Goal: Task Accomplishment & Management: Use online tool/utility

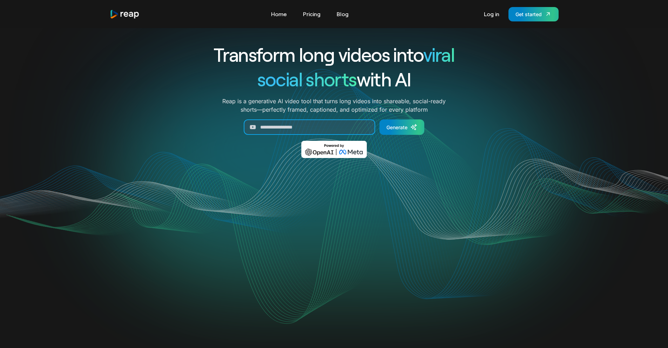
click at [343, 133] on input "Generate Form" at bounding box center [310, 126] width 132 height 15
paste input "**********"
type input "**********"
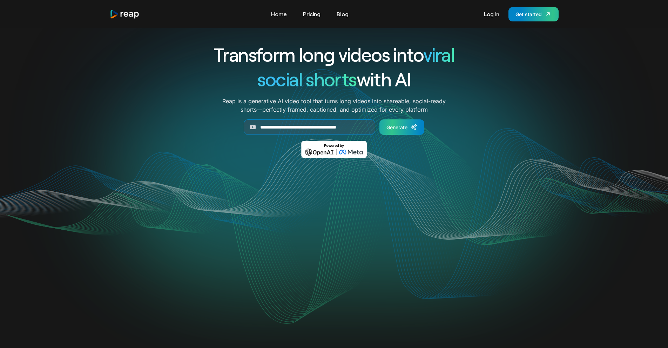
click at [401, 130] on div "Generate" at bounding box center [397, 126] width 21 height 7
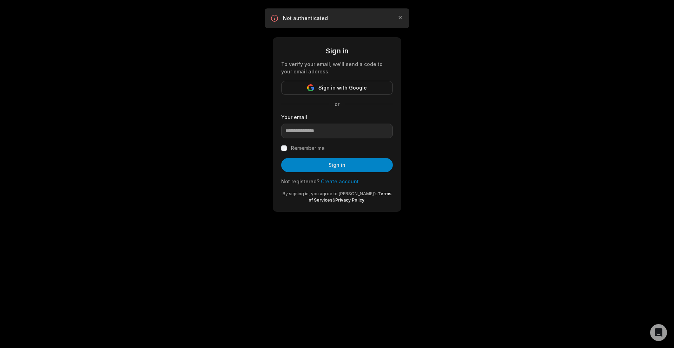
click at [334, 90] on span "Sign in with Google" at bounding box center [342, 87] width 48 height 8
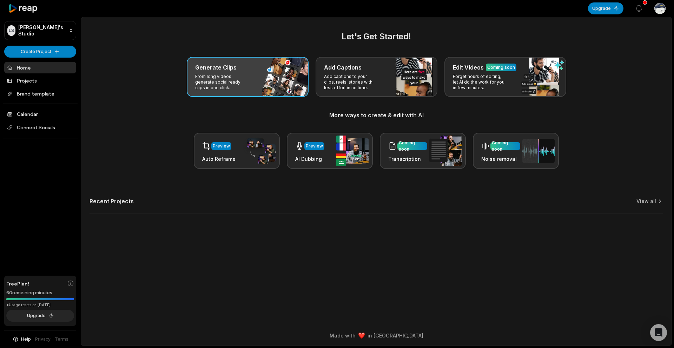
click at [242, 69] on div "Generate Clips" at bounding box center [247, 67] width 105 height 8
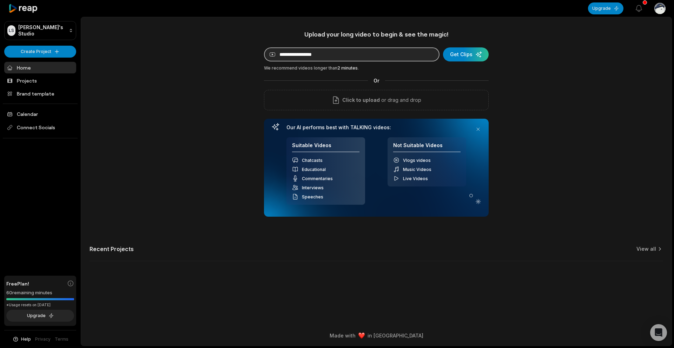
click at [334, 57] on input at bounding box center [351, 54] width 175 height 14
paste input "**********"
type input "**********"
click at [464, 50] on div "submit" at bounding box center [466, 54] width 46 height 14
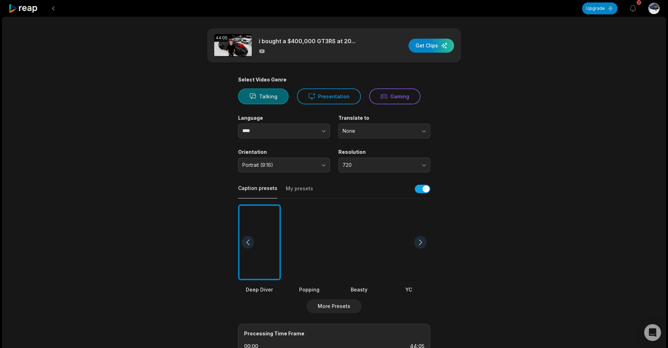
click at [267, 94] on button "Talking" at bounding box center [263, 96] width 51 height 16
click at [286, 135] on input "****" at bounding box center [284, 130] width 92 height 15
click at [362, 164] on span "720" at bounding box center [380, 165] width 74 height 6
click at [352, 217] on span "(Upgrade for this feature)" at bounding box center [378, 217] width 53 height 5
click at [363, 195] on span "(Upgrade for this feature)" at bounding box center [383, 194] width 53 height 5
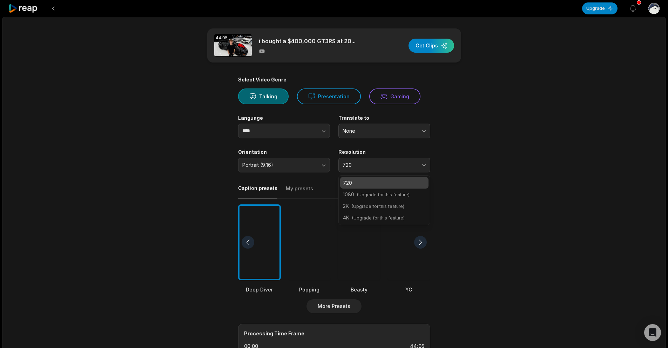
click at [483, 132] on main "44:05 i bought a $400,000 GT3RS at 20... Get Clips Select Video Genre Talking P…" at bounding box center [335, 241] width 340 height 427
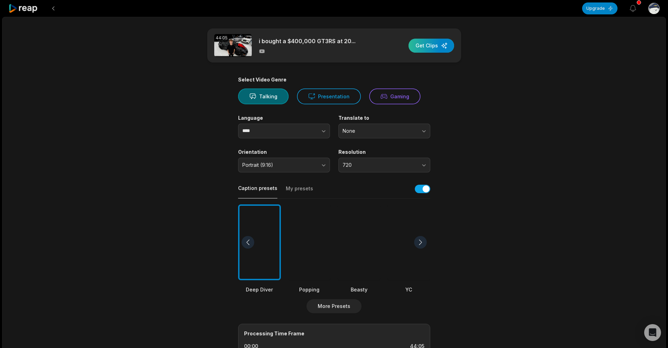
click at [431, 47] on div "button" at bounding box center [432, 46] width 46 height 14
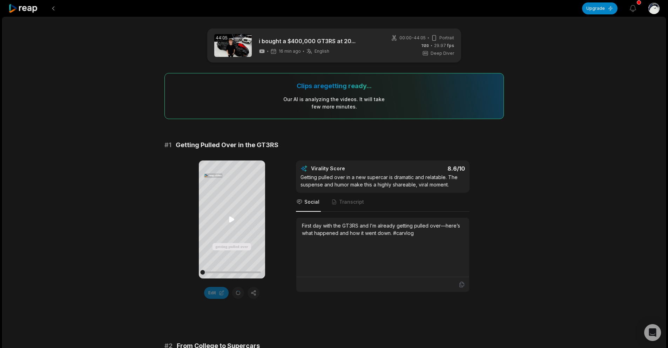
click at [231, 220] on icon at bounding box center [231, 219] width 5 height 6
click at [231, 220] on icon at bounding box center [232, 219] width 3 height 5
click at [229, 217] on icon at bounding box center [232, 219] width 8 height 8
click at [228, 219] on icon at bounding box center [232, 219] width 8 height 8
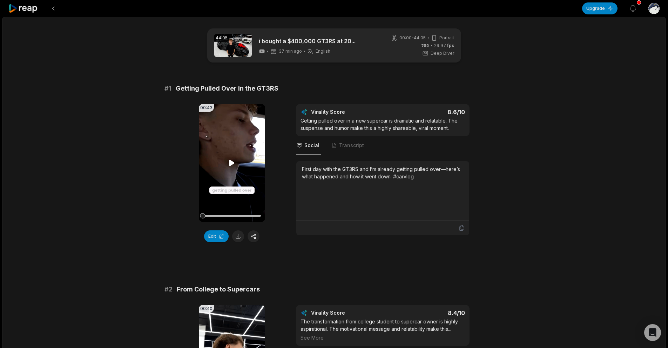
click at [232, 160] on icon at bounding box center [232, 163] width 8 height 8
click at [231, 165] on icon at bounding box center [232, 162] width 3 height 5
click at [237, 237] on button at bounding box center [238, 236] width 12 height 12
drag, startPoint x: 301, startPoint y: 119, endPoint x: 352, endPoint y: 123, distance: 51.0
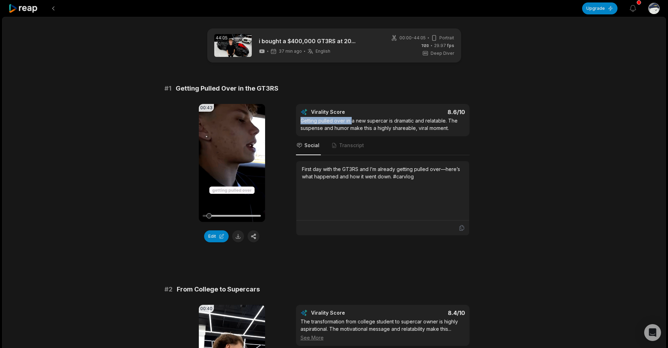
click at [352, 123] on div "Getting pulled over in a new supercar is dramatic and relatable. The suspense a…" at bounding box center [383, 124] width 165 height 15
click at [341, 121] on div "Getting pulled over in a new supercar is dramatic and relatable. The suspense a…" at bounding box center [383, 124] width 165 height 15
click at [345, 122] on div "Getting pulled over in a new supercar is dramatic and relatable. The suspense a…" at bounding box center [383, 124] width 165 height 15
drag, startPoint x: 344, startPoint y: 121, endPoint x: 301, endPoint y: 122, distance: 43.2
click at [301, 122] on div "Getting pulled over in a new supercar is dramatic and relatable. The suspense a…" at bounding box center [383, 124] width 165 height 15
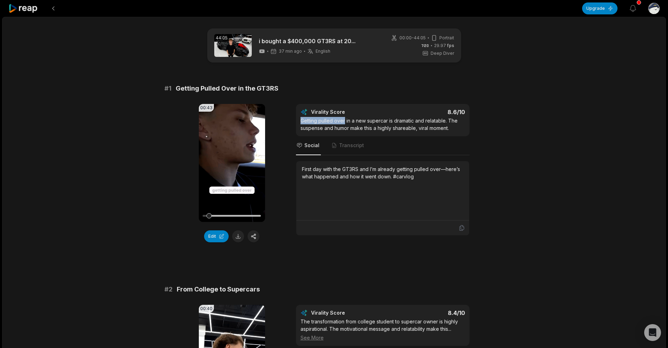
click at [299, 121] on div "Virality Score 8.6 /10 Getting pulled over in a new supercar is dramatic and re…" at bounding box center [383, 120] width 174 height 32
drag, startPoint x: 300, startPoint y: 121, endPoint x: 364, endPoint y: 121, distance: 63.5
click at [364, 121] on div "Getting pulled over in a new supercar is dramatic and relatable. The suspense a…" at bounding box center [383, 124] width 165 height 15
copy div "Getting pulled over in a new"
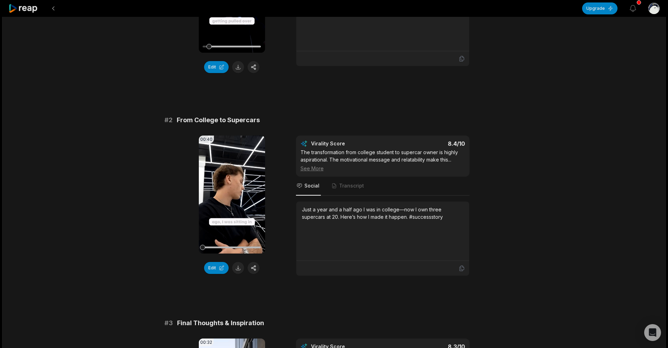
scroll to position [175, 0]
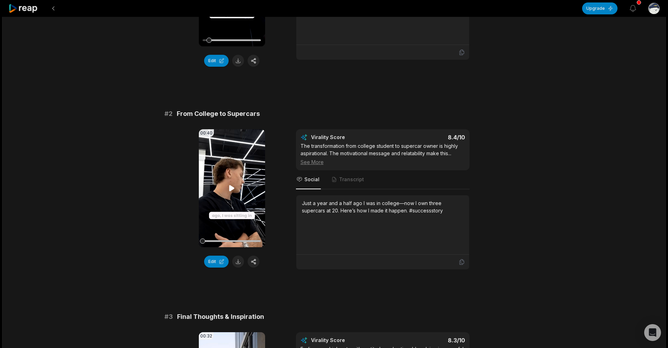
click at [231, 187] on icon at bounding box center [231, 188] width 5 height 6
click at [240, 210] on video "Your browser does not support mp4 format." at bounding box center [232, 188] width 66 height 118
click at [233, 163] on video "Your browser does not support mp4 format." at bounding box center [232, 188] width 66 height 118
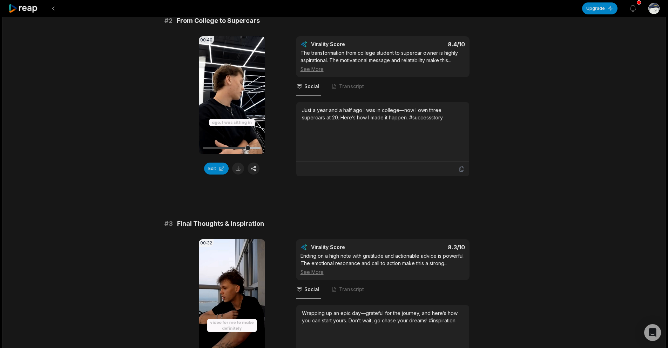
scroll to position [351, 0]
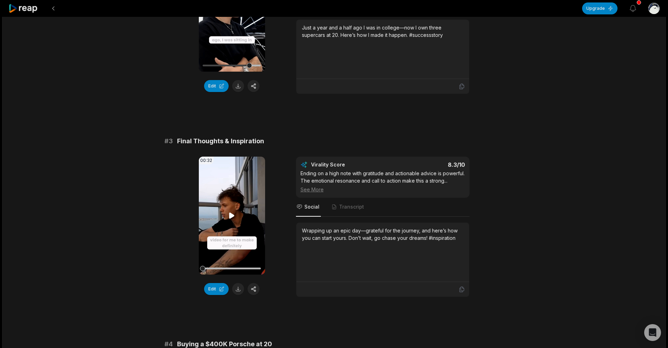
click at [230, 212] on icon at bounding box center [232, 215] width 8 height 8
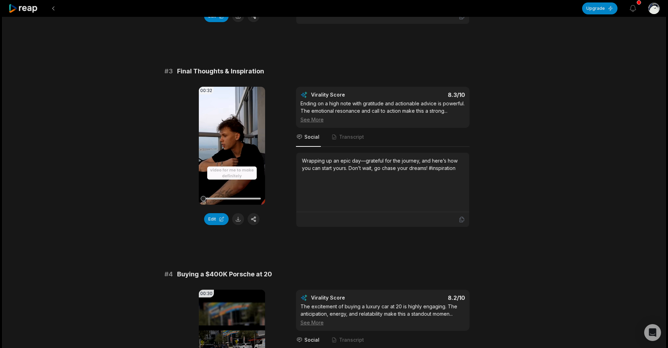
scroll to position [421, 0]
drag, startPoint x: 219, startPoint y: 195, endPoint x: 173, endPoint y: 197, distance: 45.3
click at [173, 197] on div "00:32 Your browser does not support mp4 format. Edit Virality Score 8.3 /10 End…" at bounding box center [335, 156] width 340 height 140
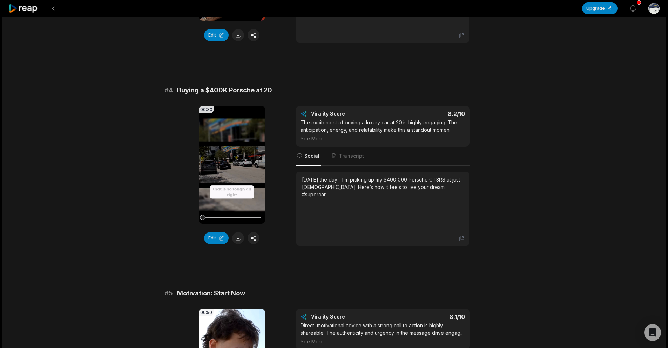
scroll to position [631, 0]
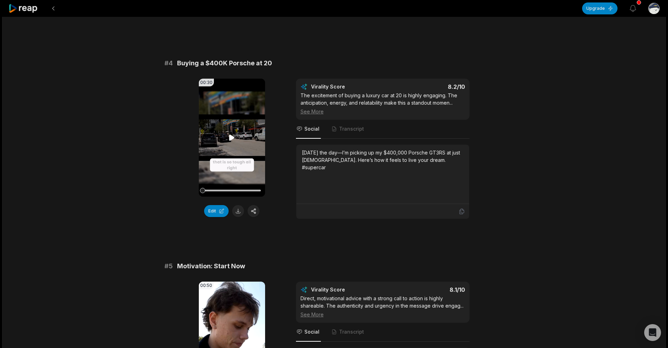
click at [223, 133] on video "Your browser does not support mp4 format." at bounding box center [232, 138] width 66 height 118
click at [223, 129] on video "Your browser does not support mp4 format." at bounding box center [232, 138] width 66 height 118
click at [225, 143] on video "Your browser does not support mp4 format." at bounding box center [232, 138] width 66 height 118
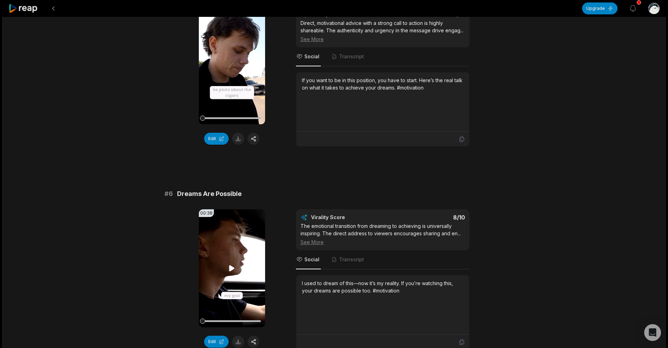
scroll to position [1017, 0]
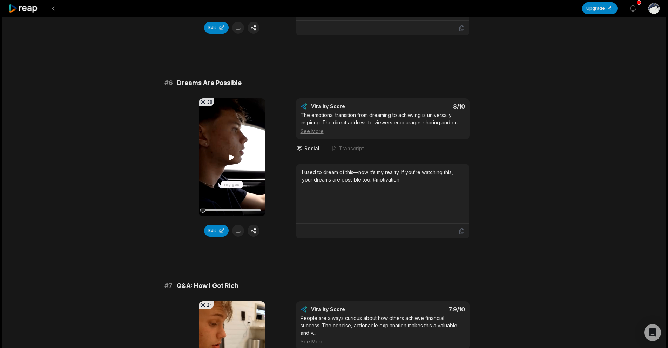
click at [244, 153] on video "Your browser does not support mp4 format." at bounding box center [232, 157] width 66 height 118
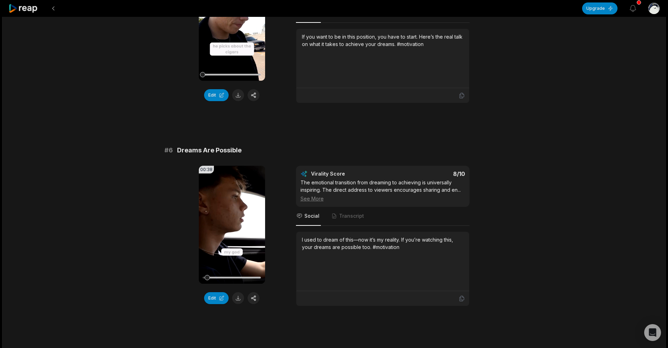
scroll to position [947, 0]
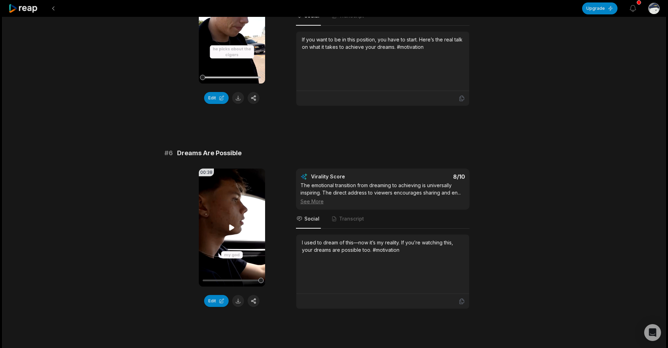
click at [233, 219] on video "Your browser does not support mp4 format." at bounding box center [232, 227] width 66 height 118
click at [231, 235] on video "Your browser does not support mp4 format." at bounding box center [232, 227] width 66 height 118
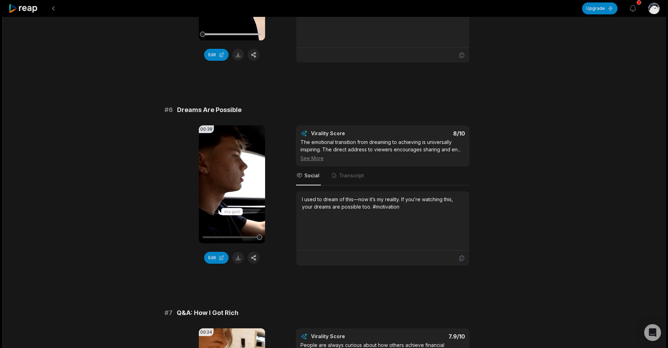
scroll to position [982, 0]
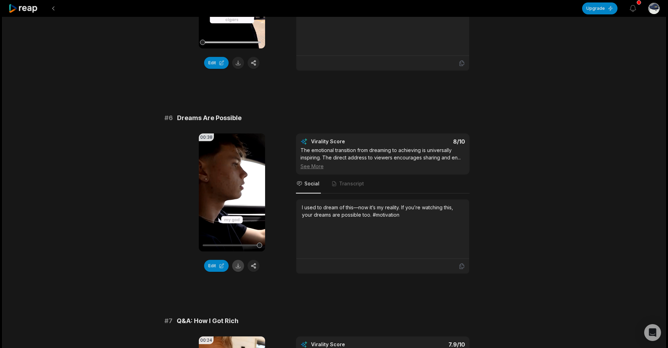
click at [238, 267] on button at bounding box center [238, 266] width 12 height 12
click at [631, 8] on icon "button" at bounding box center [633, 8] width 8 height 8
click at [497, 34] on div "00:50 Your browser does not support mp4 format. Edit Virality Score 8.1 /10 Dir…" at bounding box center [335, 1] width 340 height 140
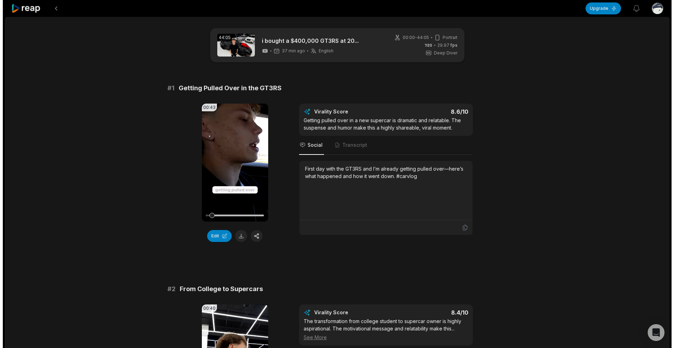
scroll to position [0, 0]
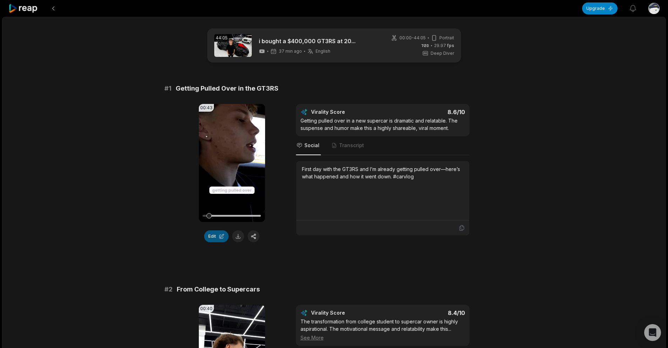
click at [222, 239] on button "Edit" at bounding box center [216, 236] width 25 height 12
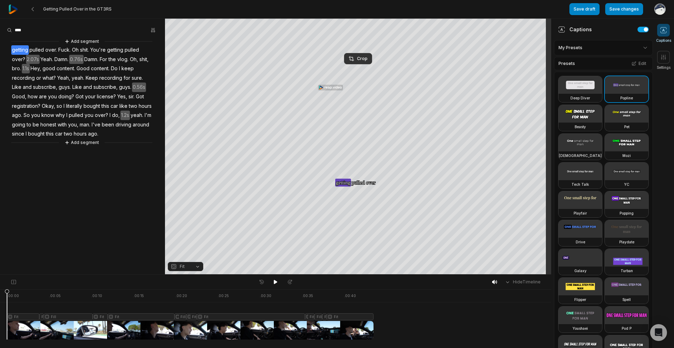
click at [581, 122] on video at bounding box center [579, 114] width 43 height 18
click at [618, 12] on button "Save changes" at bounding box center [624, 9] width 38 height 12
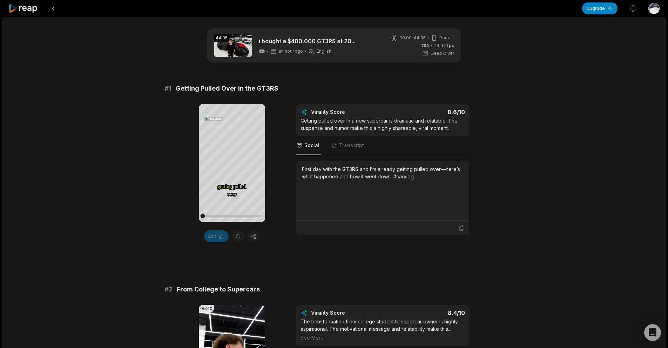
click at [232, 238] on div "Edit" at bounding box center [232, 236] width 66 height 12
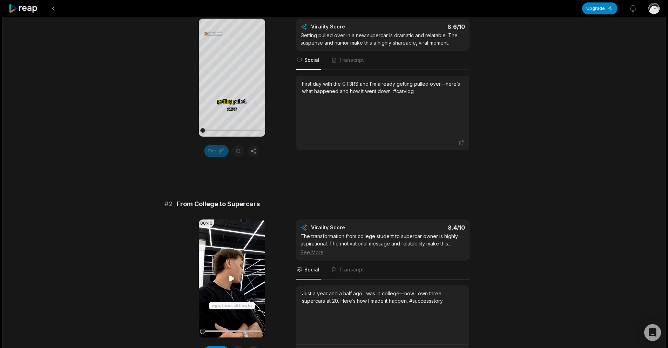
scroll to position [35, 0]
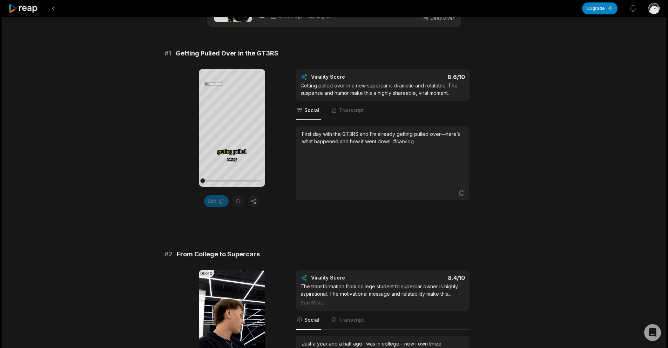
click at [239, 203] on div "Edit" at bounding box center [232, 201] width 66 height 12
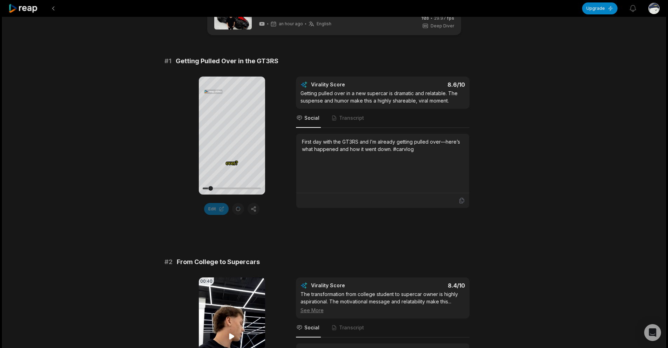
scroll to position [0, 0]
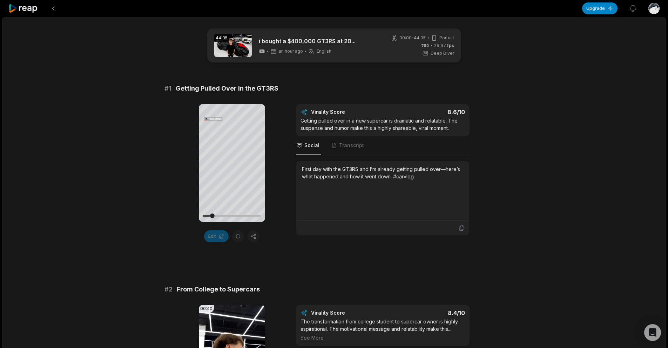
click at [23, 13] on icon at bounding box center [23, 8] width 30 height 9
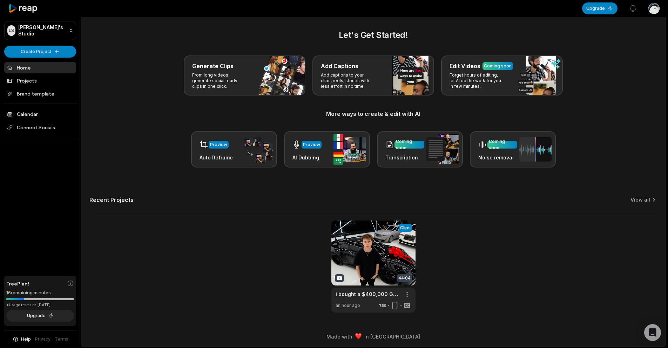
scroll to position [2, 0]
